Goal: Task Accomplishment & Management: Manage account settings

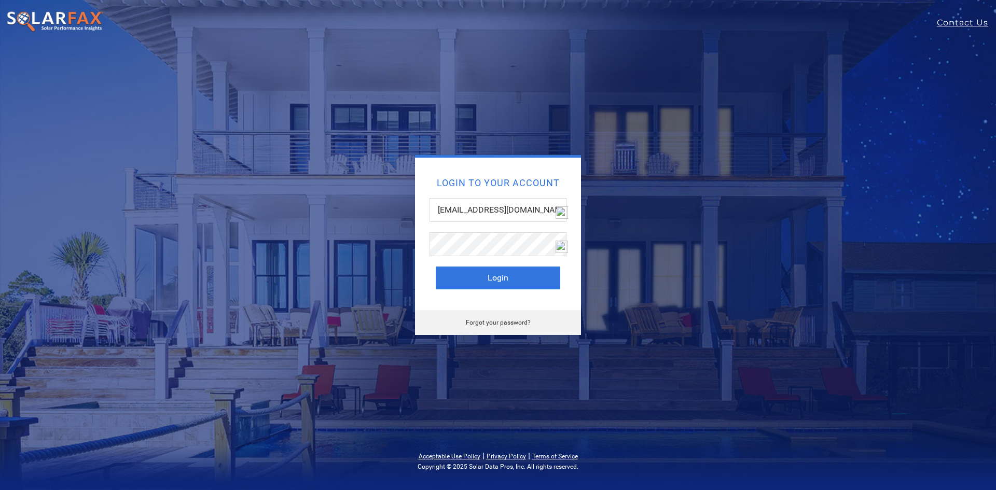
type input "[EMAIL_ADDRESS][DOMAIN_NAME]"
click at [489, 322] on link "Forgot your password?" at bounding box center [498, 322] width 65 height 7
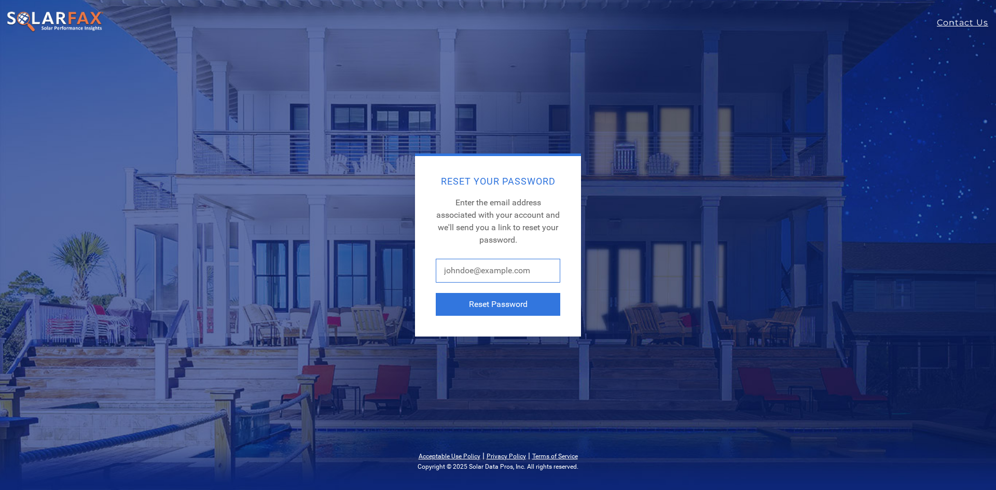
click at [476, 276] on input "text" at bounding box center [498, 271] width 125 height 24
type input "[EMAIL_ADDRESS][DOMAIN_NAME]"
click at [489, 307] on button "Reset Password" at bounding box center [498, 304] width 125 height 23
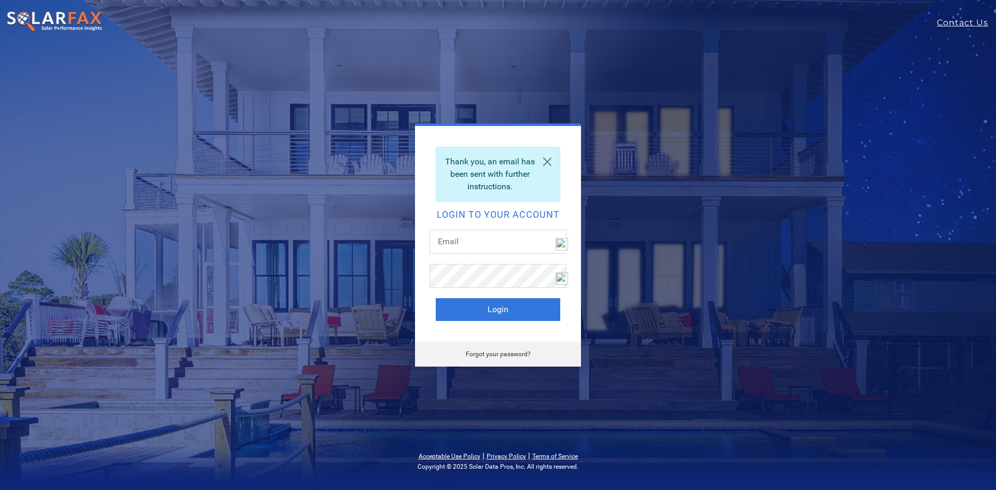
click at [465, 256] on div at bounding box center [498, 247] width 137 height 34
click at [467, 228] on div "Thank you, an email has been sent with further instructions. Login to your acco…" at bounding box center [498, 234] width 166 height 216
click at [466, 243] on input "text" at bounding box center [498, 242] width 137 height 24
type input "kimmdigiacomo@gmail.com"
click at [498, 352] on link "Forgot your password?" at bounding box center [498, 354] width 65 height 7
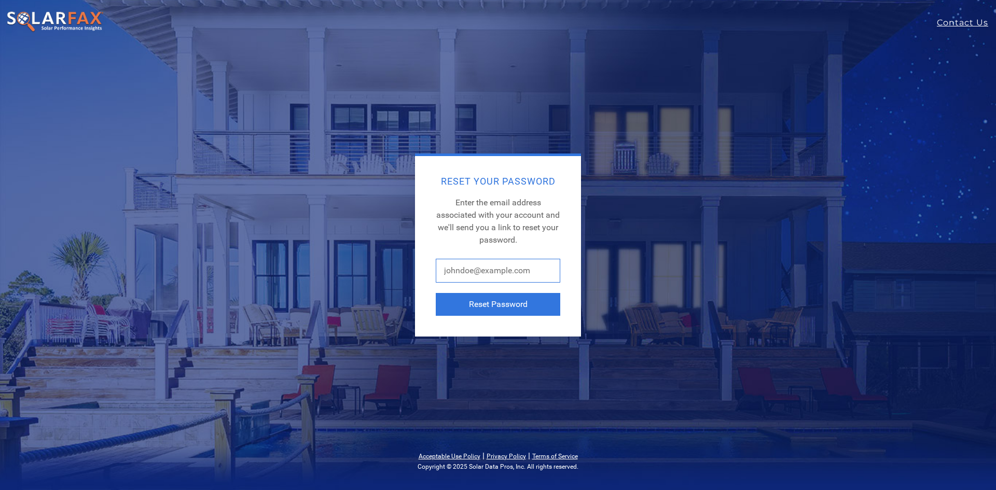
click at [491, 271] on input "text" at bounding box center [498, 271] width 125 height 24
type input "[EMAIL_ADDRESS][DOMAIN_NAME]"
click at [506, 306] on button "Reset Password" at bounding box center [498, 304] width 125 height 23
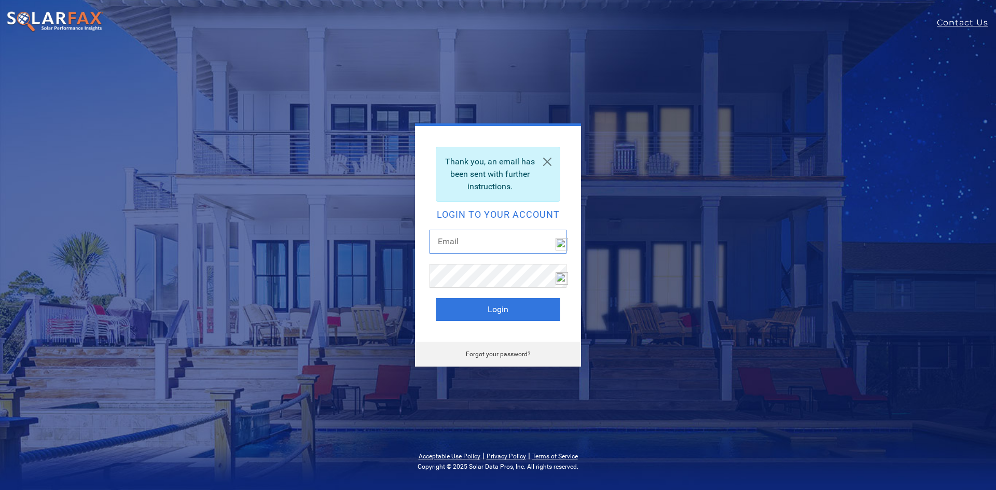
click at [482, 233] on input "text" at bounding box center [498, 242] width 137 height 24
